Goal: Task Accomplishment & Management: Manage account settings

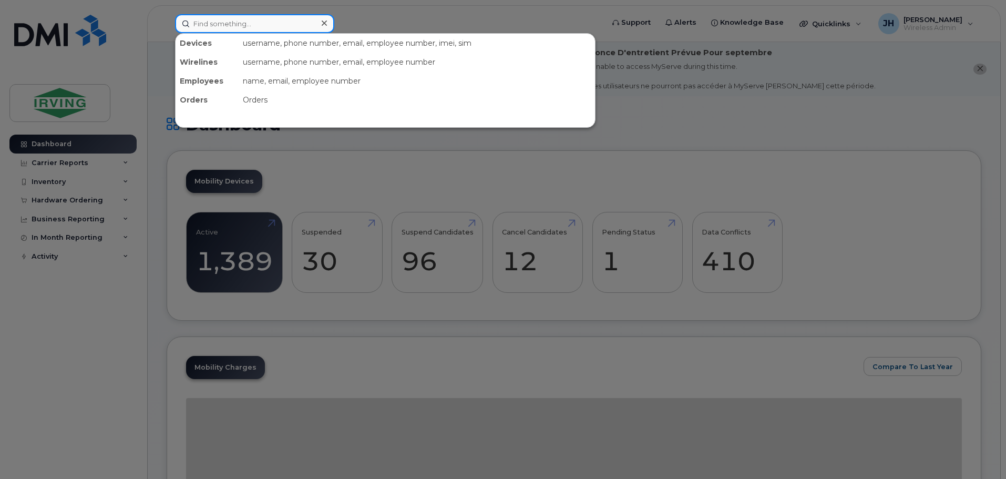
click at [208, 22] on input at bounding box center [254, 23] width 159 height 19
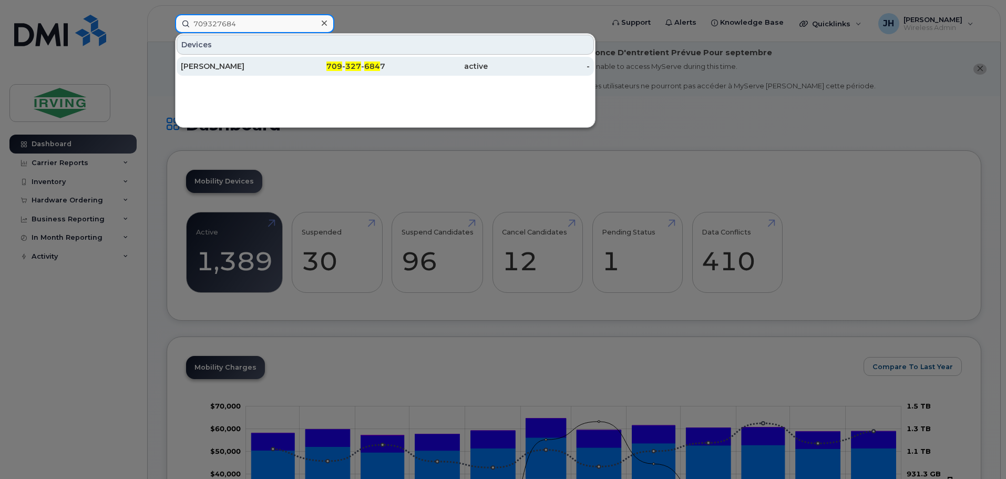
type input "709327684"
click at [315, 68] on div "709 - 327 - 684 7" at bounding box center [334, 66] width 103 height 11
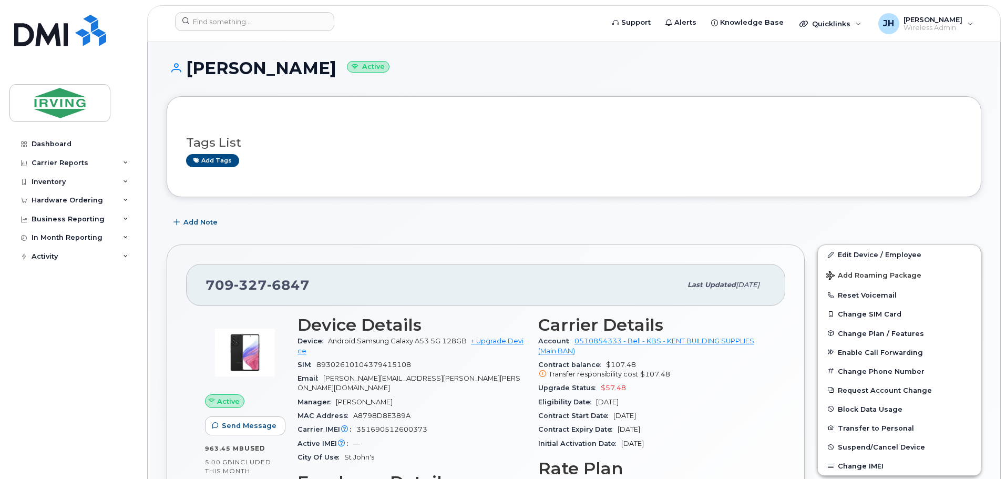
scroll to position [210, 0]
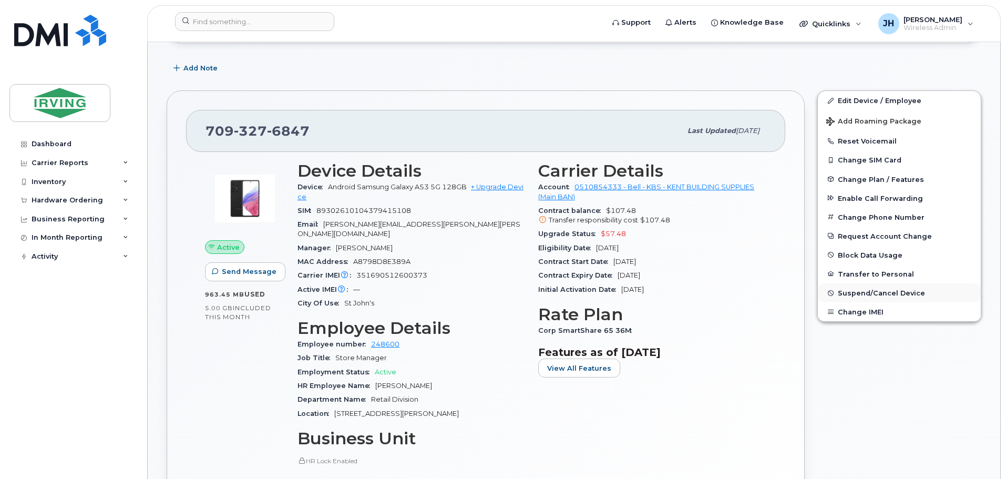
click at [869, 291] on span "Suspend/Cancel Device" at bounding box center [881, 293] width 87 height 8
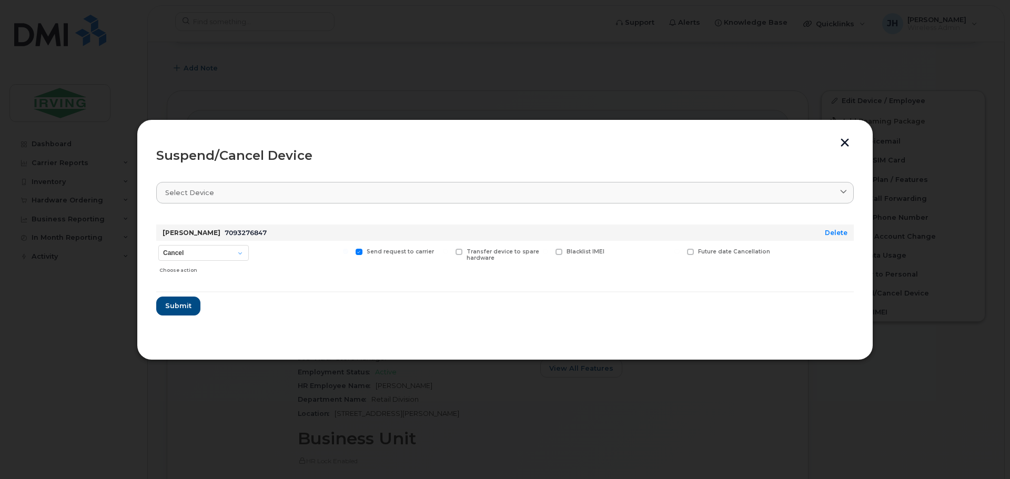
click at [843, 143] on button "button" at bounding box center [845, 143] width 16 height 11
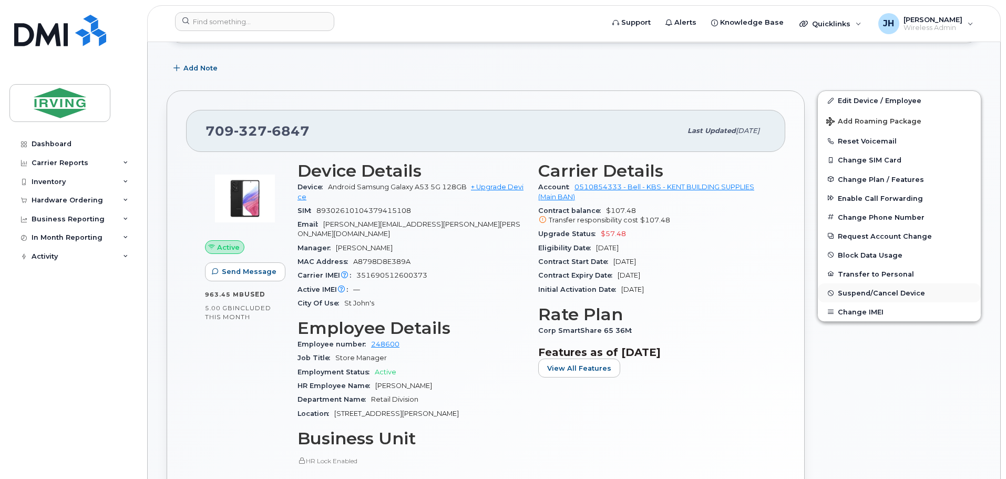
click at [883, 292] on span "Suspend/Cancel Device" at bounding box center [881, 293] width 87 height 8
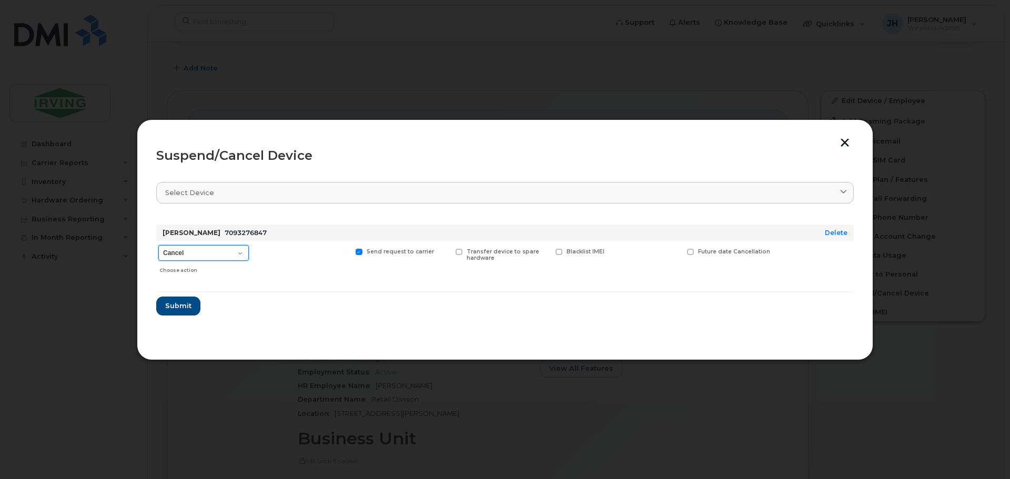
click at [244, 253] on select "Cancel Suspend - Extend Suspension Suspend - Reduced Rate Suspend - Full Rate S…" at bounding box center [203, 253] width 90 height 16
select select "[object Object]"
click at [158, 245] on select "Cancel Suspend - Extend Suspension Suspend - Reduced Rate Suspend - Full Rate S…" at bounding box center [203, 253] width 90 height 16
click at [173, 304] on span "Submit" at bounding box center [178, 306] width 26 height 10
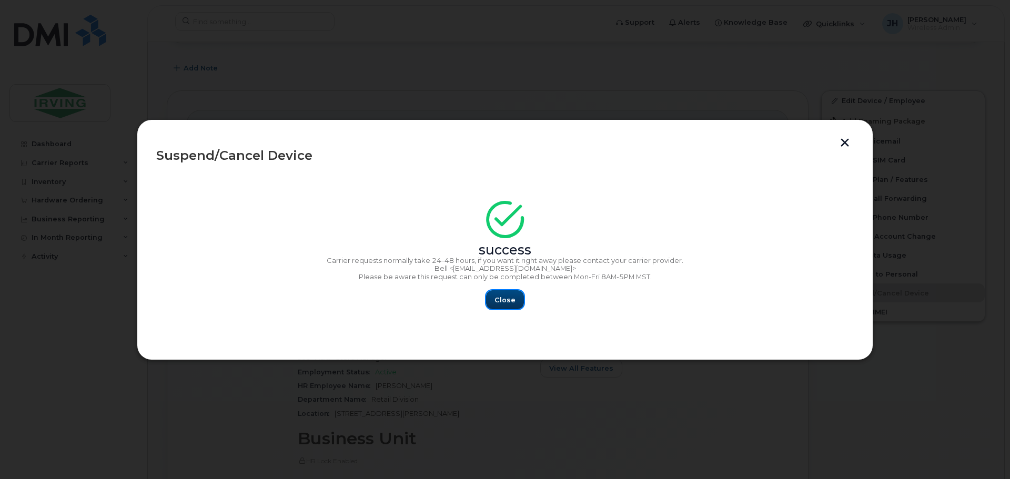
click at [506, 298] on span "Close" at bounding box center [504, 300] width 21 height 10
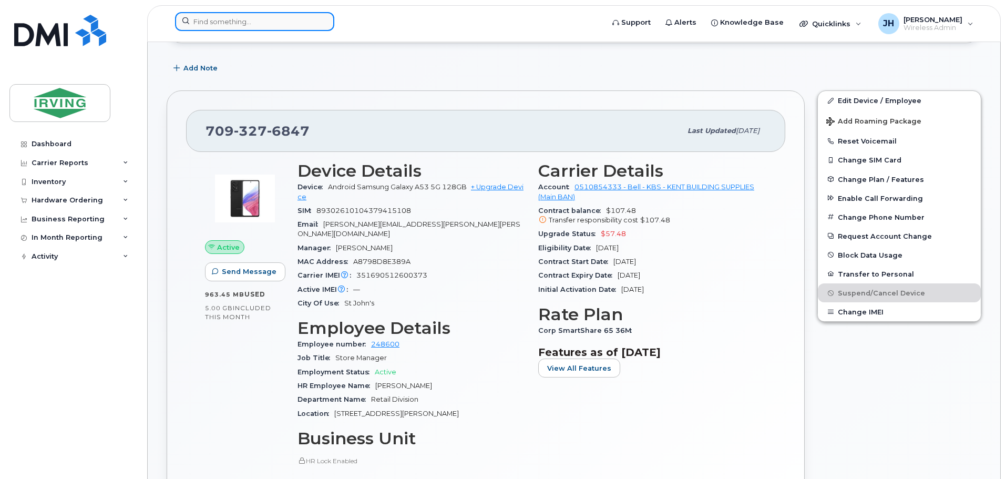
click at [269, 25] on input at bounding box center [254, 21] width 159 height 19
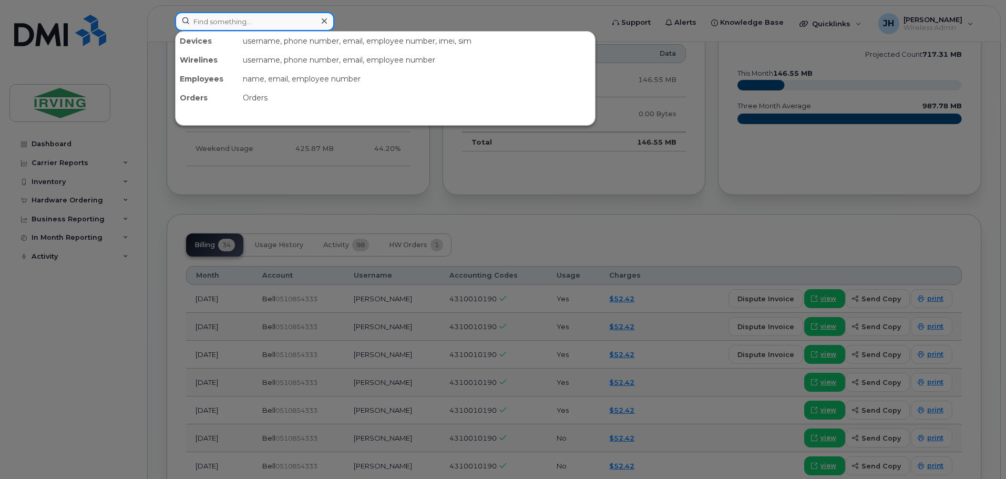
scroll to position [1048, 0]
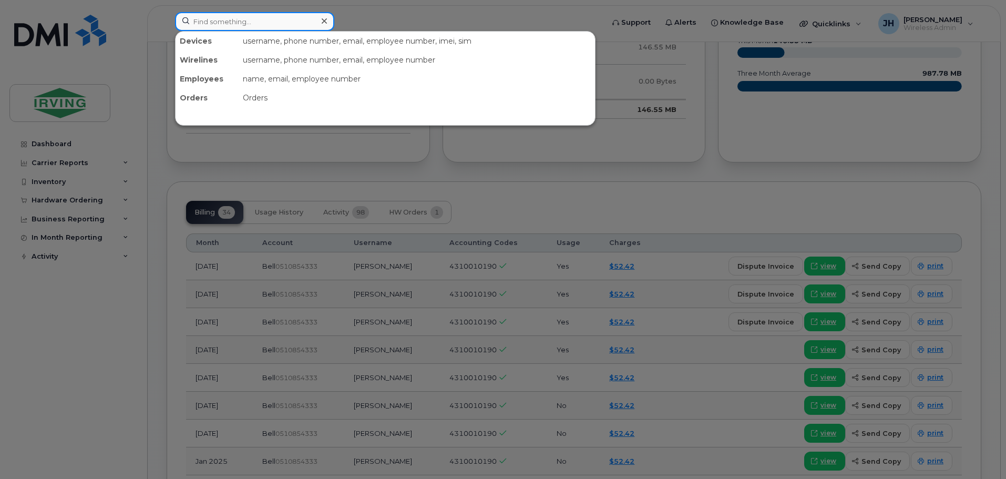
click at [269, 25] on input at bounding box center [254, 21] width 159 height 19
click at [18, 169] on div at bounding box center [503, 239] width 1006 height 479
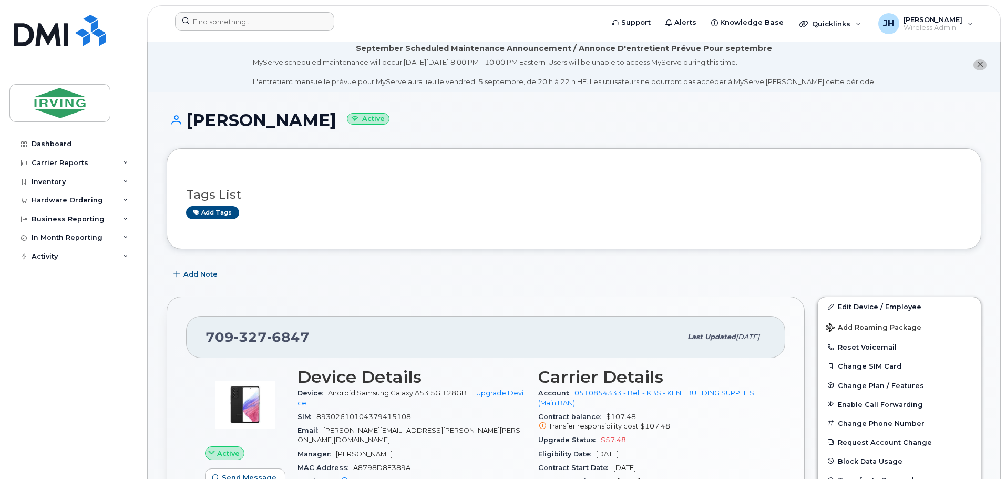
scroll to position [0, 0]
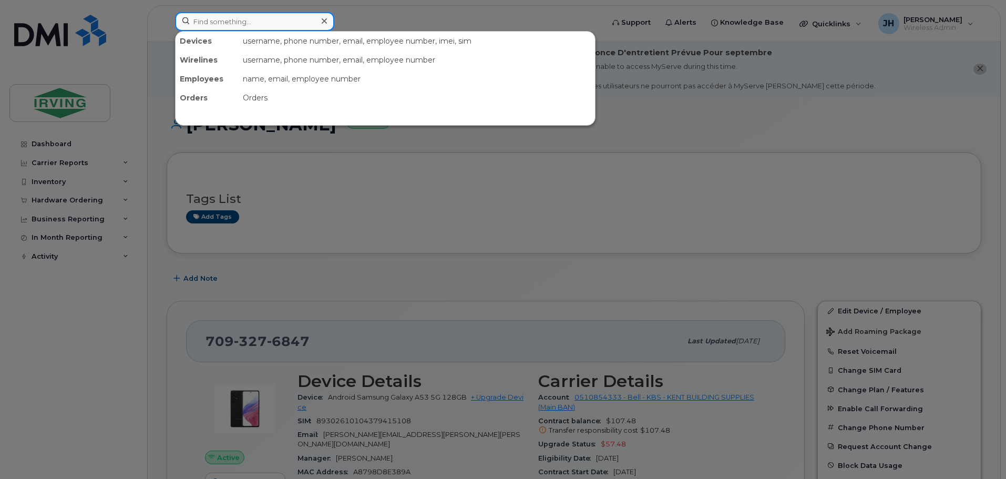
click at [226, 22] on input at bounding box center [254, 21] width 159 height 19
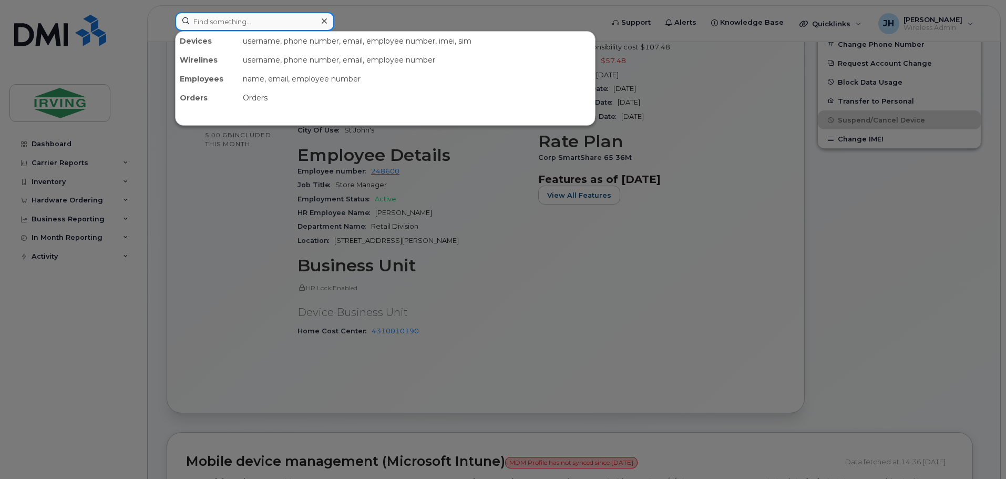
scroll to position [419, 0]
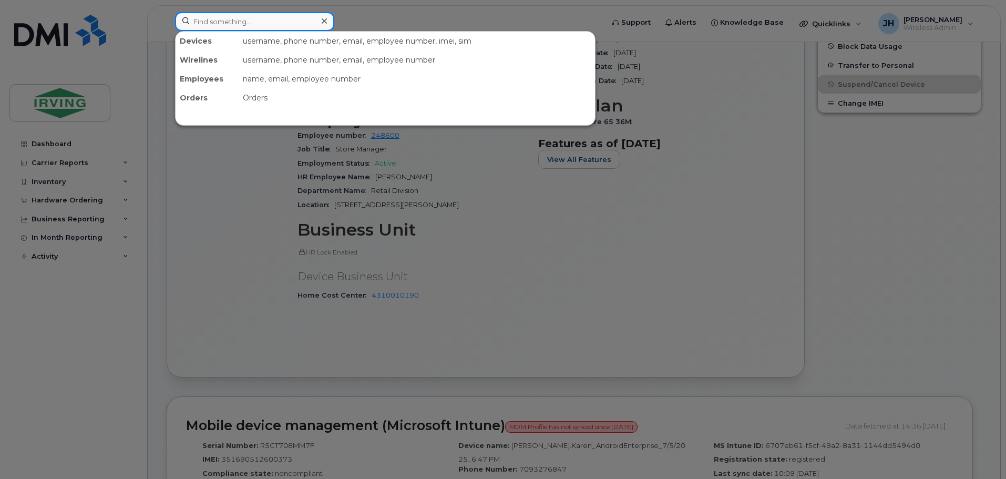
click at [226, 22] on input at bounding box center [254, 21] width 159 height 19
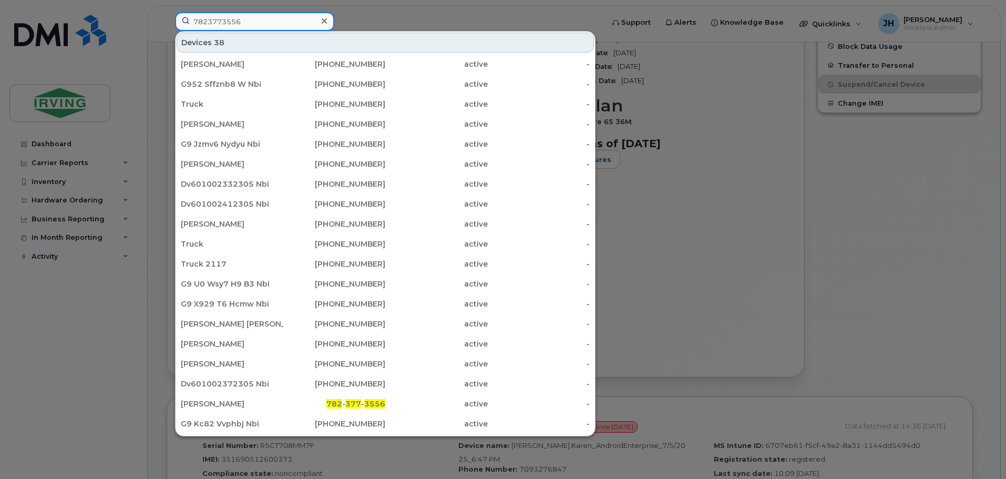
type input "7823773556"
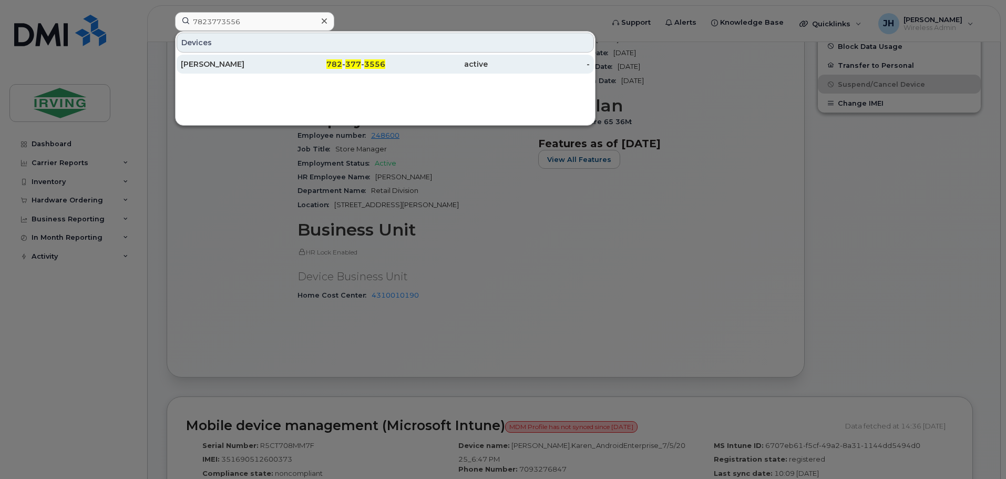
click at [321, 63] on div "782 - 377 - 3556" at bounding box center [334, 64] width 103 height 11
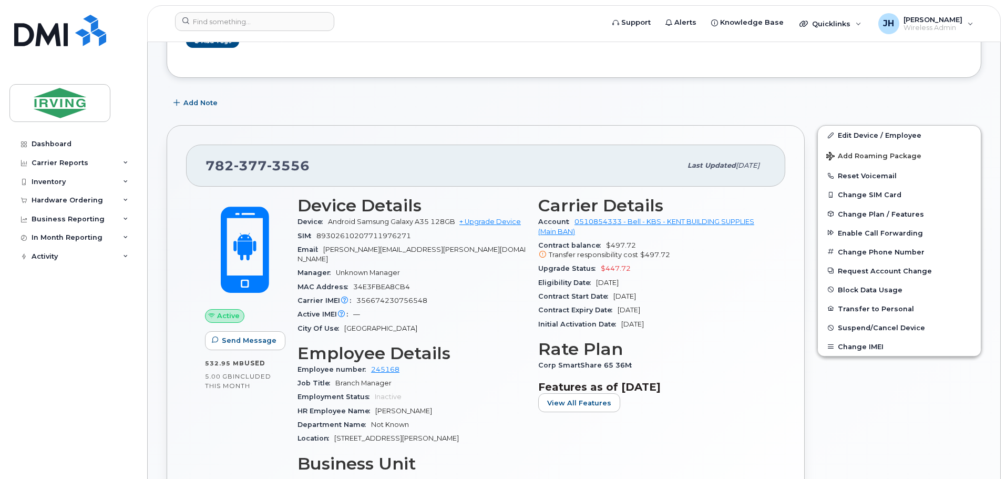
scroll to position [210, 0]
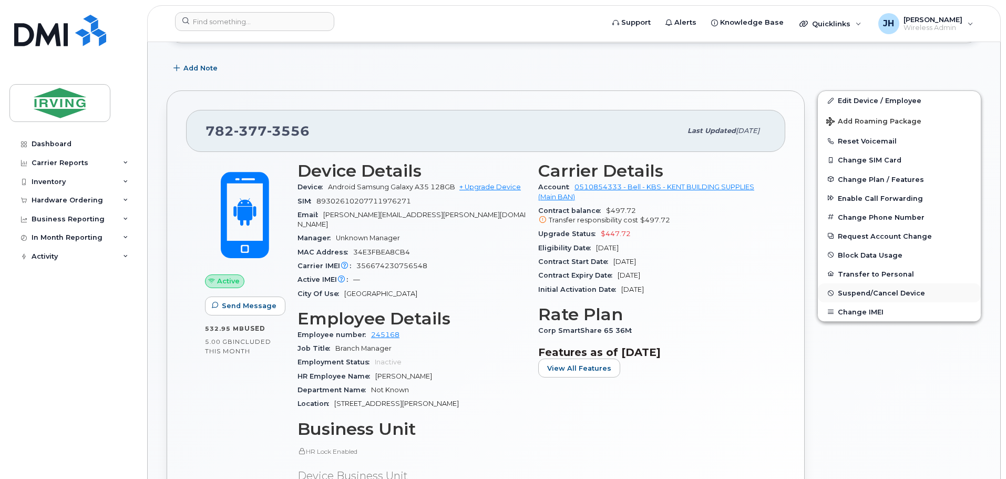
click at [860, 294] on span "Suspend/Cancel Device" at bounding box center [881, 293] width 87 height 8
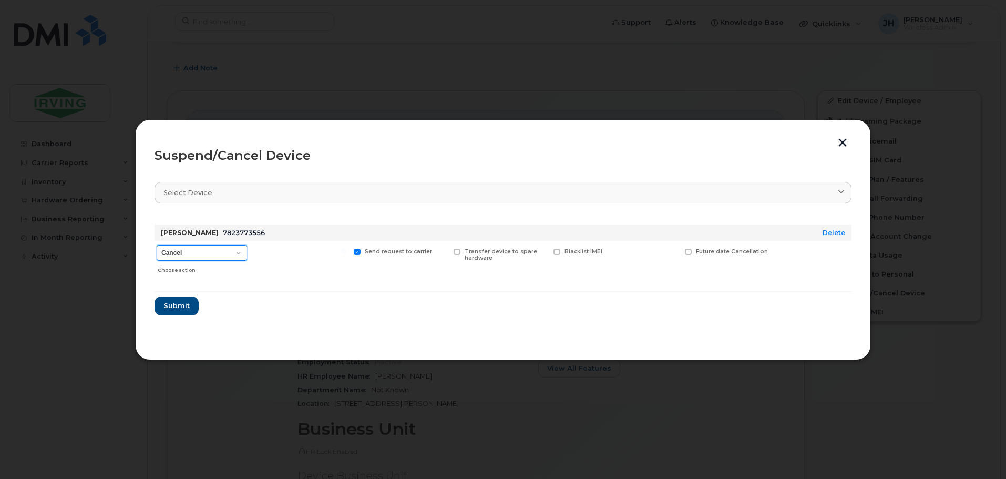
click at [242, 253] on select "Cancel Suspend - Extend Suspension Suspend - Reduced Rate Suspend - Full Rate S…" at bounding box center [202, 253] width 90 height 16
select select "[object Object]"
click at [157, 245] on select "Cancel Suspend - Extend Suspension Suspend - Reduced Rate Suspend - Full Rate S…" at bounding box center [202, 253] width 90 height 16
click at [172, 303] on span "Submit" at bounding box center [176, 306] width 26 height 10
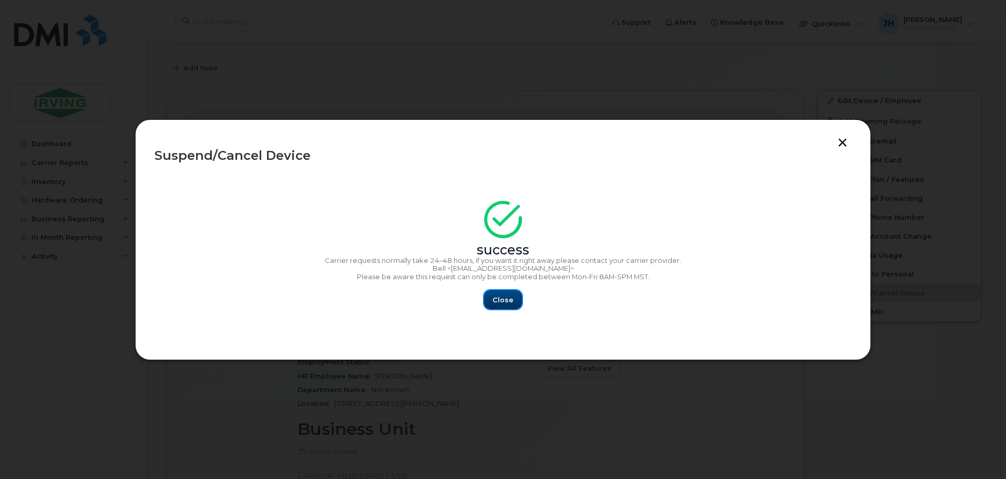
click at [495, 298] on span "Close" at bounding box center [503, 300] width 21 height 10
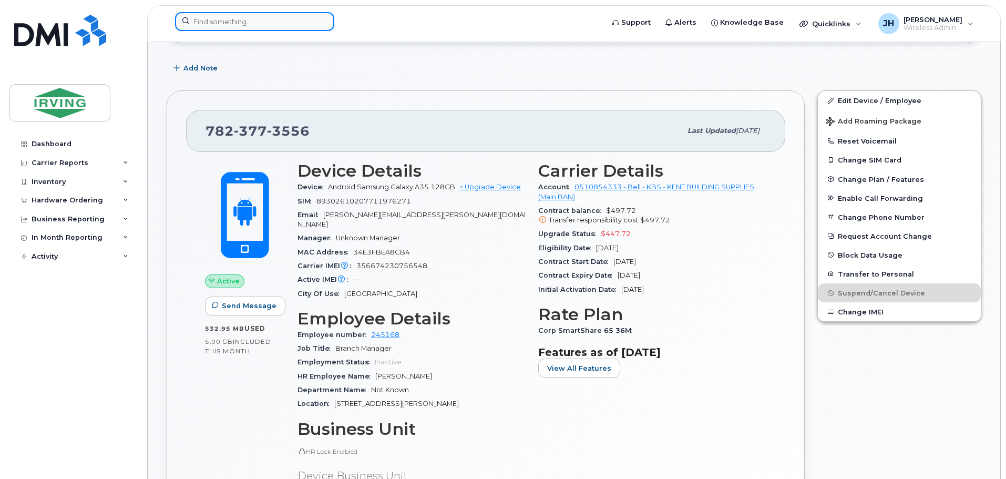
click at [244, 22] on input at bounding box center [254, 21] width 159 height 19
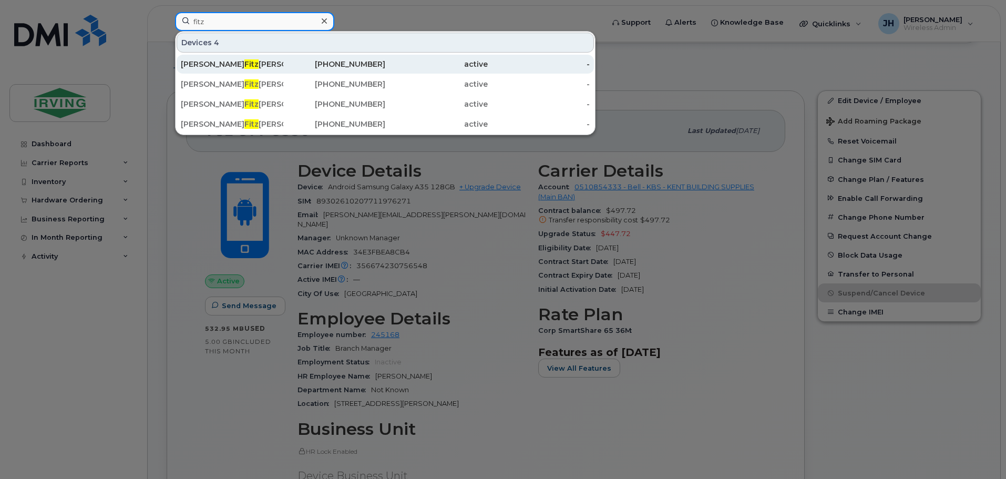
type input "fitz"
click at [240, 60] on div "Mike Fitz patrick" at bounding box center [232, 64] width 103 height 11
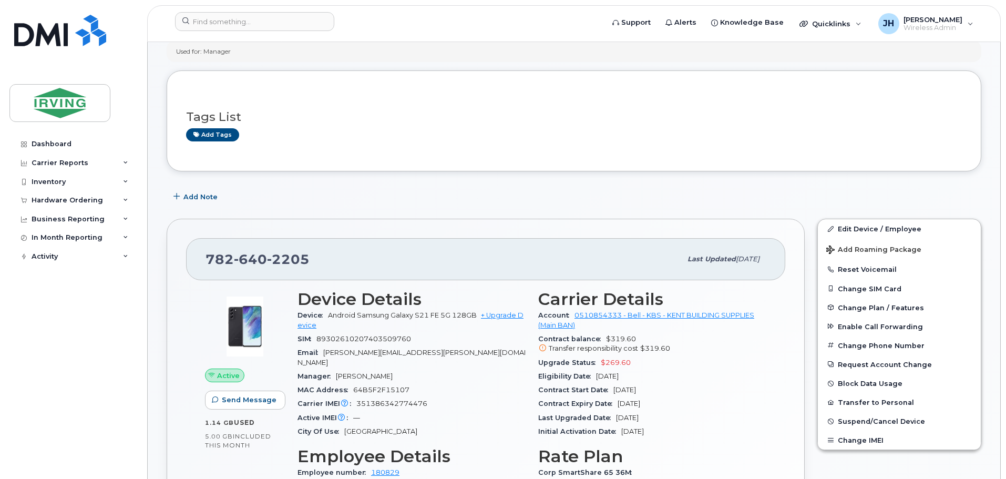
scroll to position [158, 0]
